Goal: Information Seeking & Learning: Learn about a topic

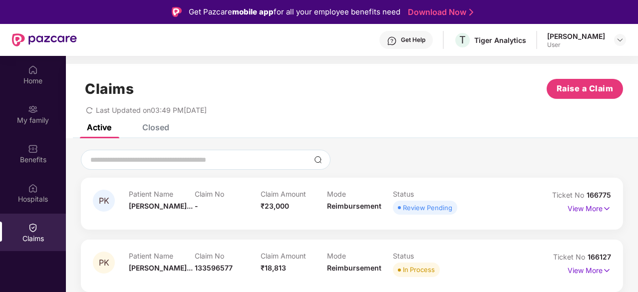
scroll to position [56, 0]
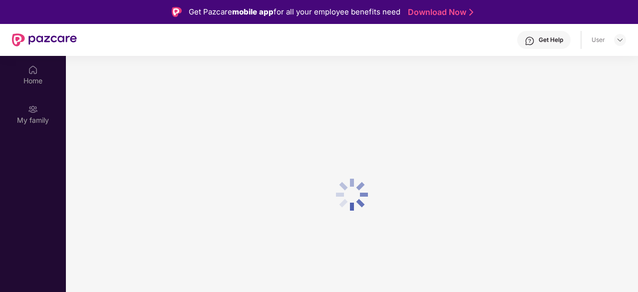
scroll to position [56, 0]
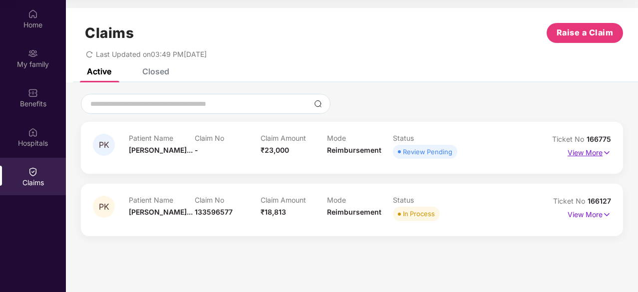
click at [580, 156] on p "View More" at bounding box center [589, 151] width 43 height 13
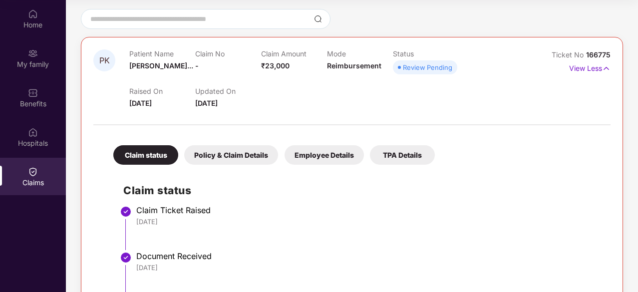
scroll to position [86, 0]
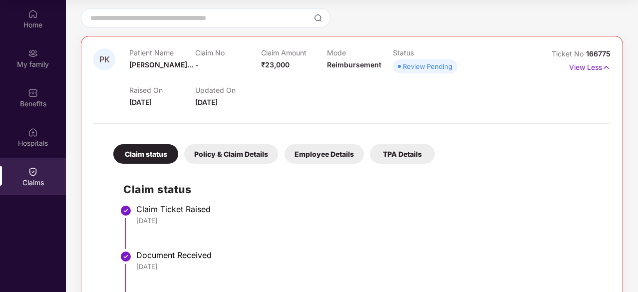
click at [242, 156] on div "Policy & Claim Details" at bounding box center [231, 153] width 94 height 19
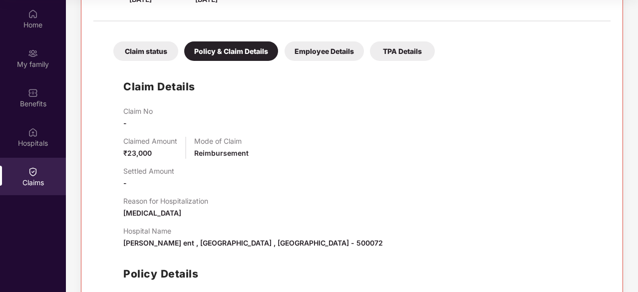
scroll to position [187, 0]
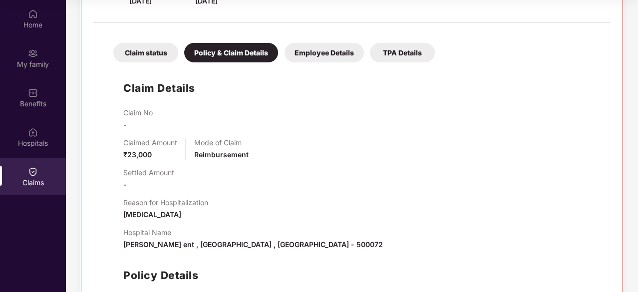
click at [320, 57] on div "Employee Details" at bounding box center [324, 52] width 79 height 19
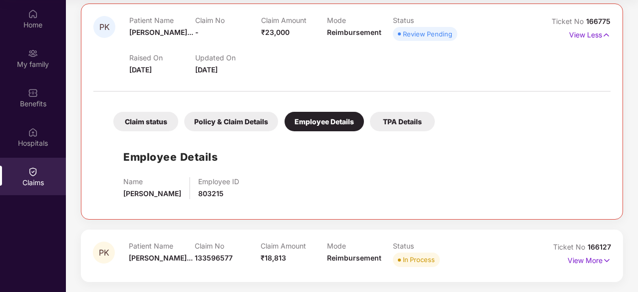
scroll to position [117, 0]
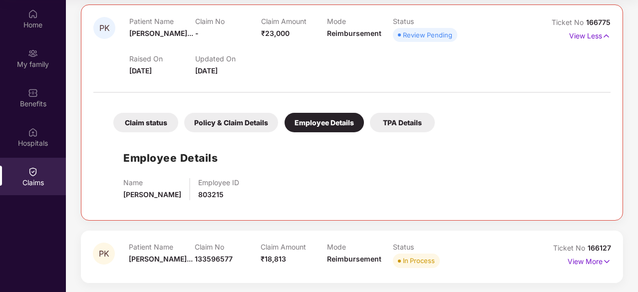
click at [407, 126] on div "TPA Details" at bounding box center [402, 122] width 65 height 19
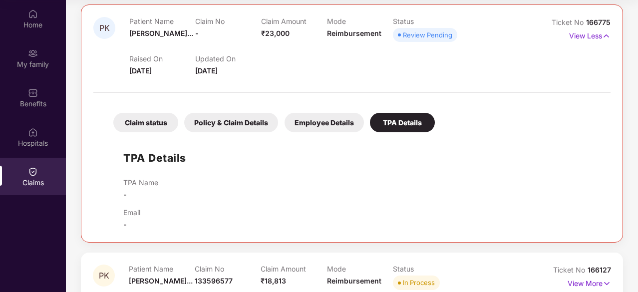
scroll to position [139, 0]
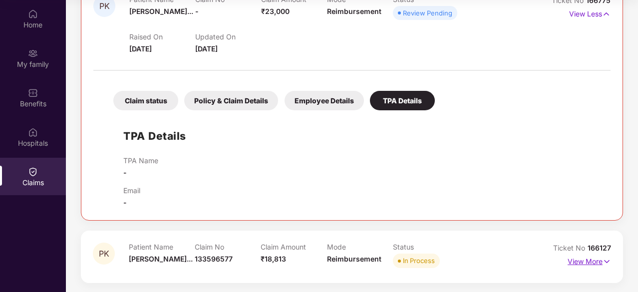
click at [586, 264] on p "View More" at bounding box center [589, 260] width 43 height 13
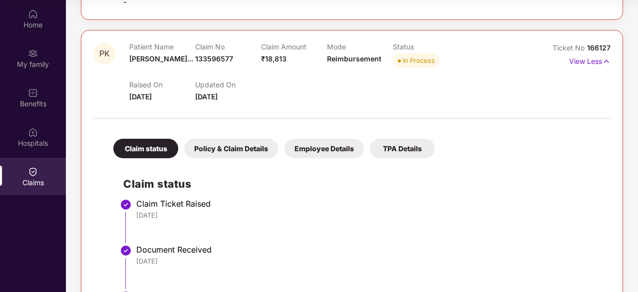
scroll to position [341, 0]
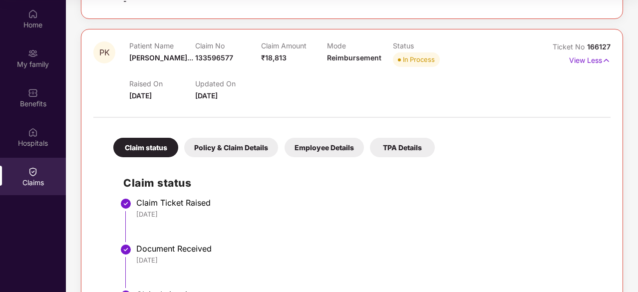
click at [225, 148] on div "Policy & Claim Details" at bounding box center [231, 147] width 94 height 19
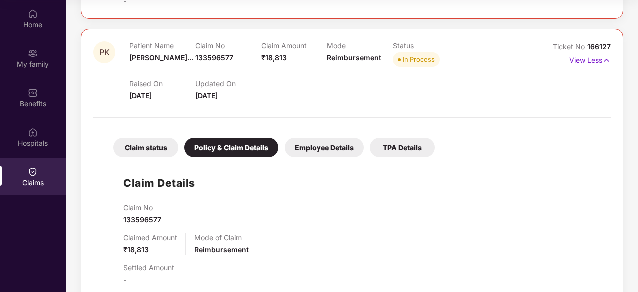
click at [327, 148] on div "Employee Details" at bounding box center [324, 147] width 79 height 19
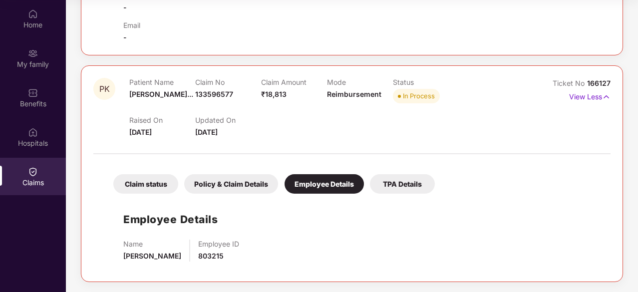
scroll to position [303, 0]
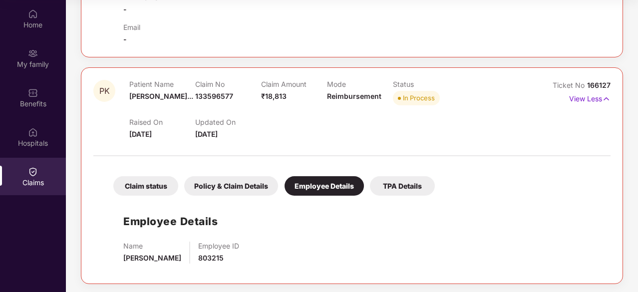
click at [244, 183] on div "Policy & Claim Details" at bounding box center [231, 185] width 94 height 19
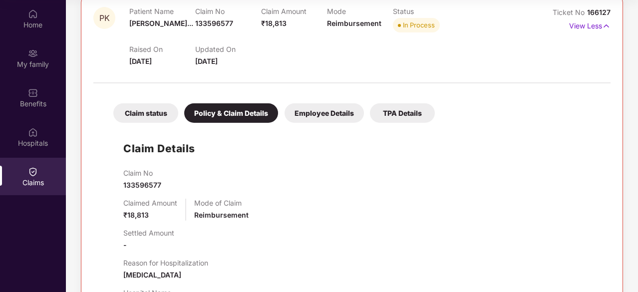
scroll to position [375, 0]
click at [400, 113] on div "TPA Details" at bounding box center [402, 113] width 65 height 19
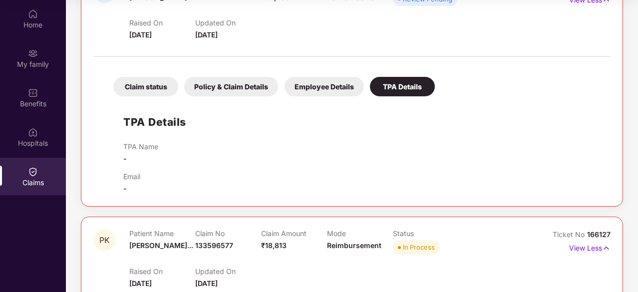
scroll to position [152, 0]
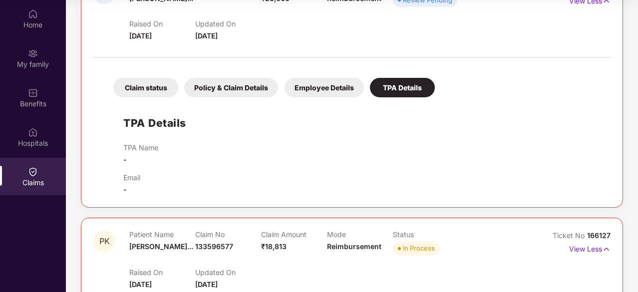
click at [232, 85] on div "Policy & Claim Details" at bounding box center [231, 87] width 94 height 19
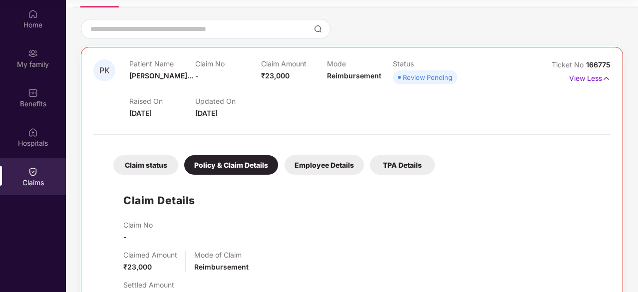
scroll to position [67, 0]
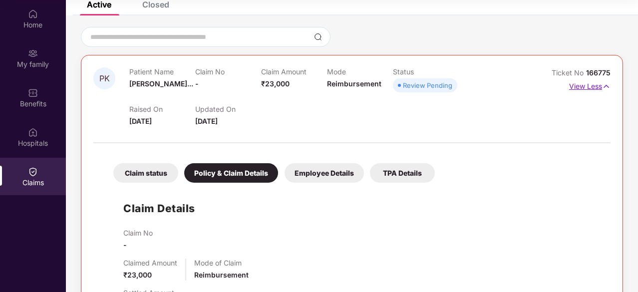
click at [576, 83] on p "View Less" at bounding box center [589, 84] width 41 height 13
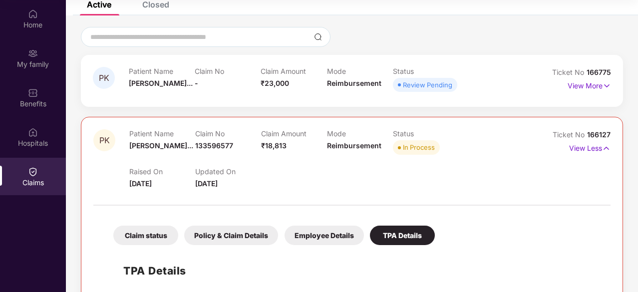
scroll to position [139, 0]
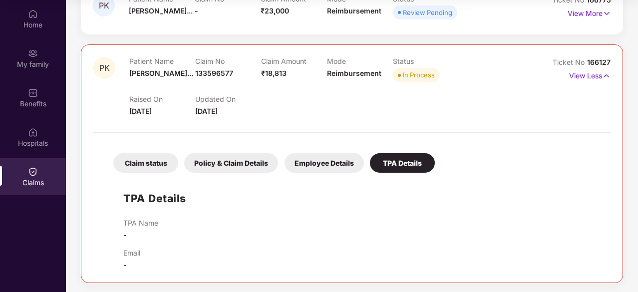
click at [326, 160] on div "Employee Details" at bounding box center [324, 162] width 79 height 19
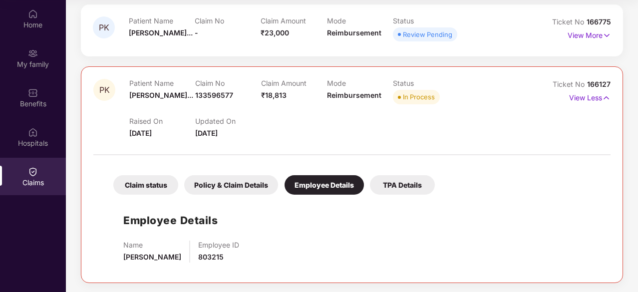
click at [239, 182] on div "Policy & Claim Details" at bounding box center [231, 184] width 94 height 19
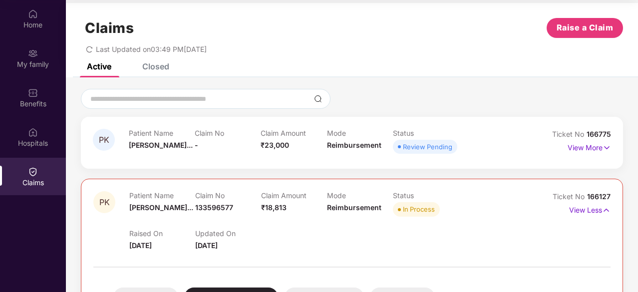
scroll to position [4, 0]
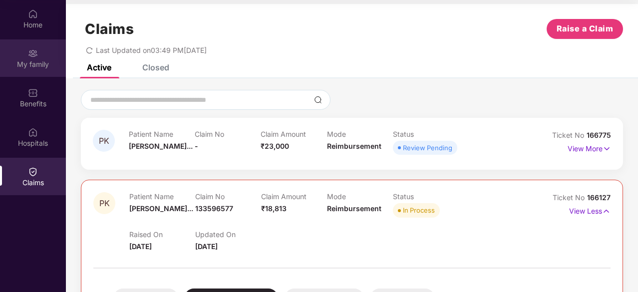
click at [38, 55] on div "My family" at bounding box center [33, 57] width 66 height 37
